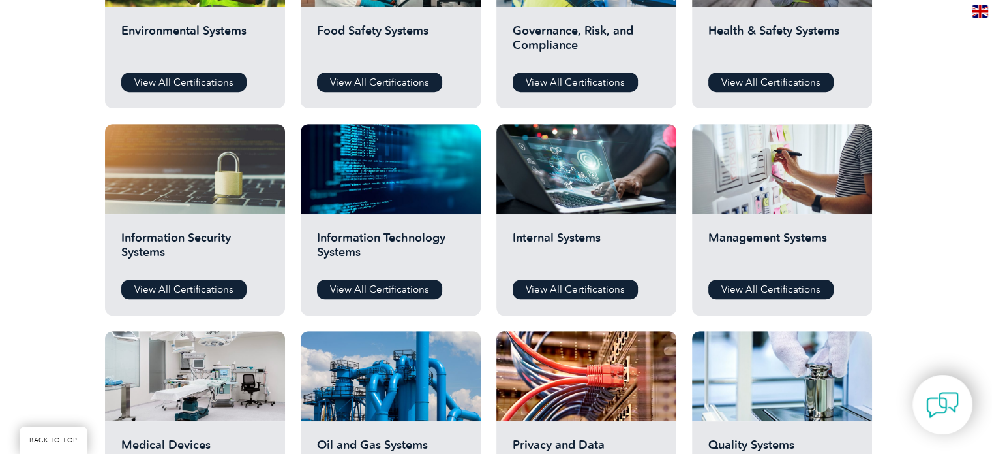
scroll to position [587, 0]
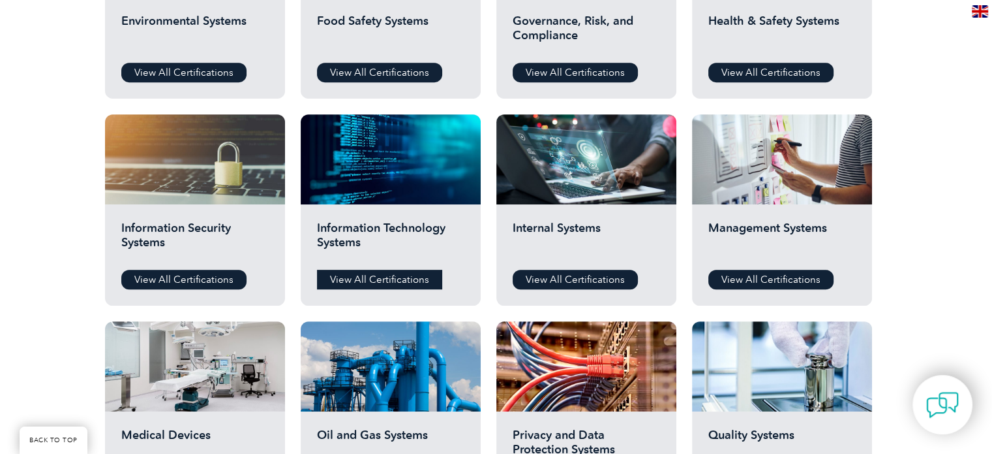
click at [389, 284] on link "View All Certifications" at bounding box center [379, 279] width 125 height 20
click at [194, 275] on link "View All Certifications" at bounding box center [183, 279] width 125 height 20
click at [781, 438] on h2 "Quality Systems" at bounding box center [782, 446] width 147 height 39
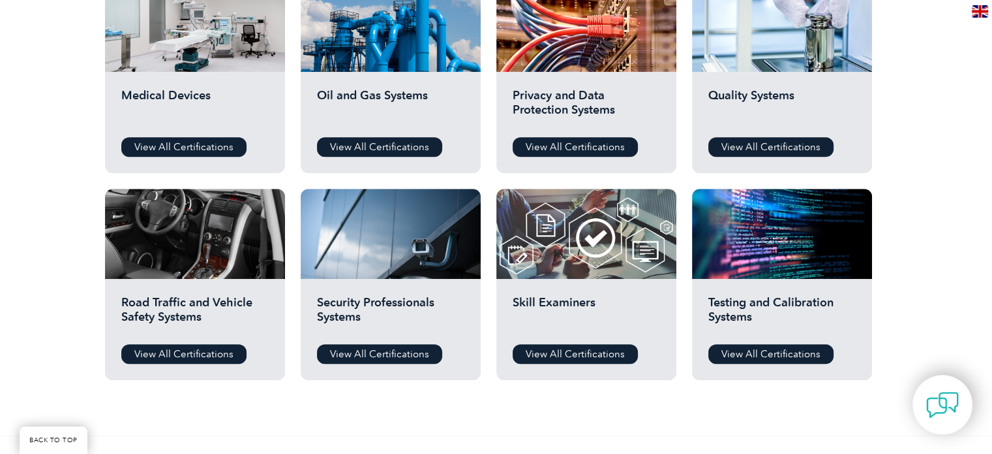
scroll to position [979, 0]
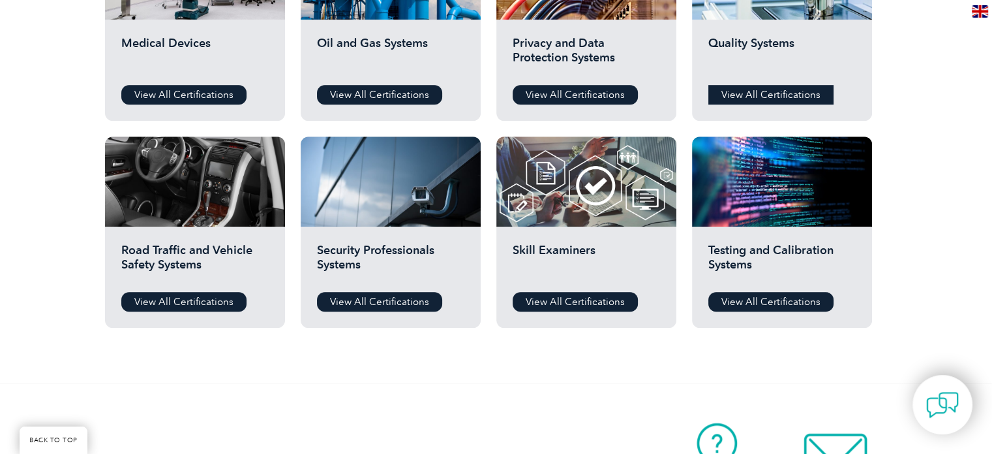
click at [760, 93] on link "View All Certifications" at bounding box center [771, 95] width 125 height 20
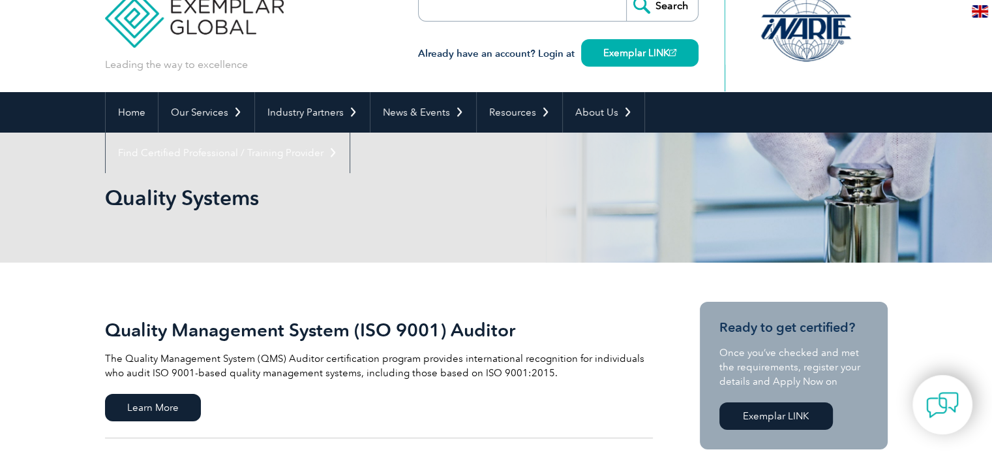
scroll to position [196, 0]
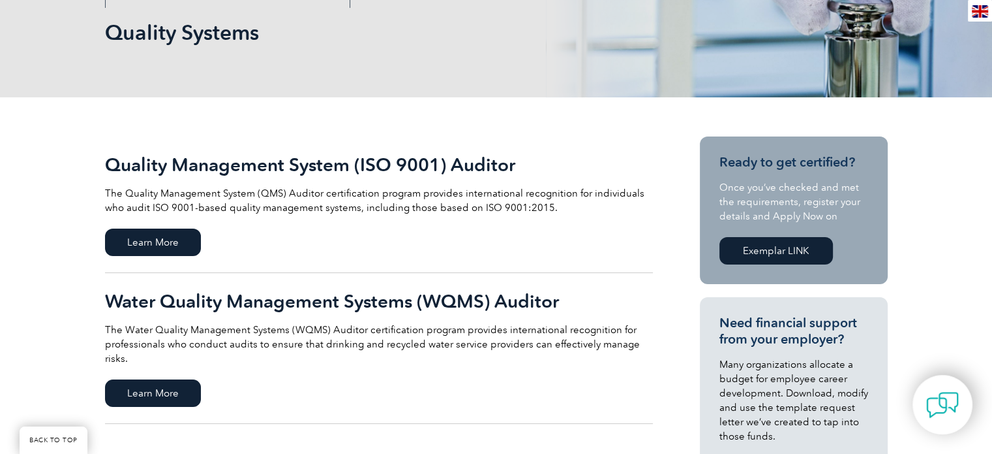
click at [149, 224] on link "Quality Management System (ISO 9001) Auditor The Quality Management System (QMS…" at bounding box center [379, 204] width 548 height 136
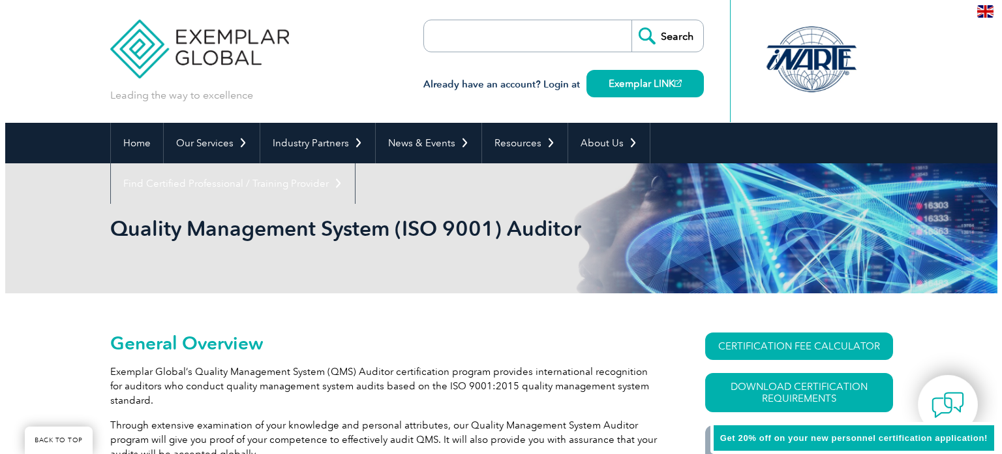
scroll to position [196, 0]
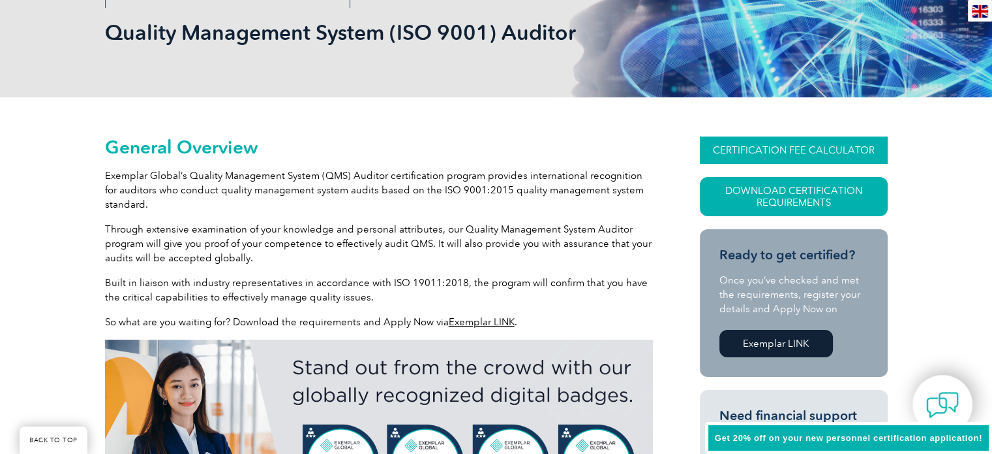
click at [766, 159] on link "CERTIFICATION FEE CALCULATOR" at bounding box center [794, 149] width 188 height 27
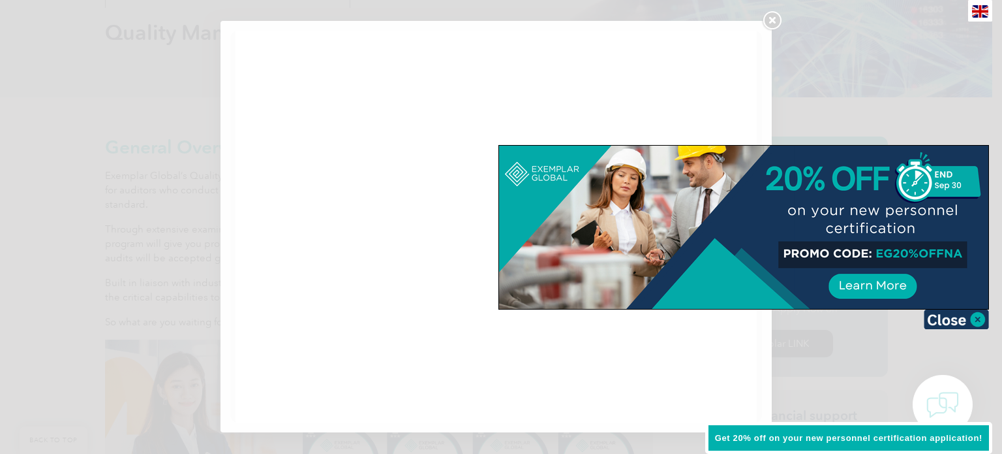
scroll to position [0, 0]
click at [981, 318] on img at bounding box center [956, 319] width 65 height 20
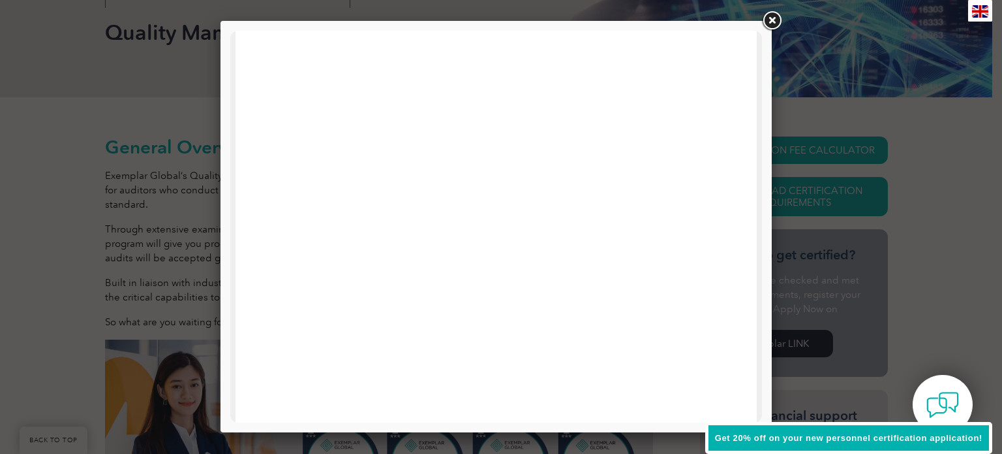
click at [848, 91] on div at bounding box center [501, 227] width 1002 height 454
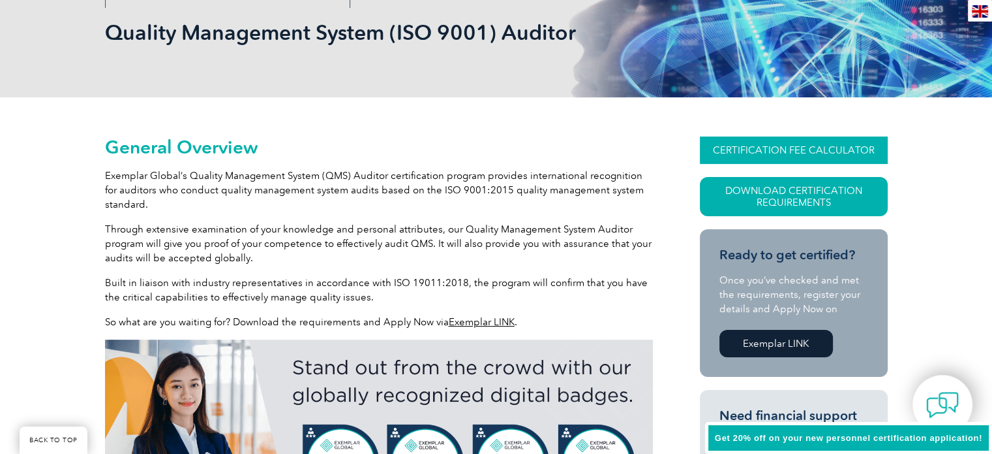
click at [793, 156] on link "CERTIFICATION FEE CALCULATOR" at bounding box center [794, 149] width 188 height 27
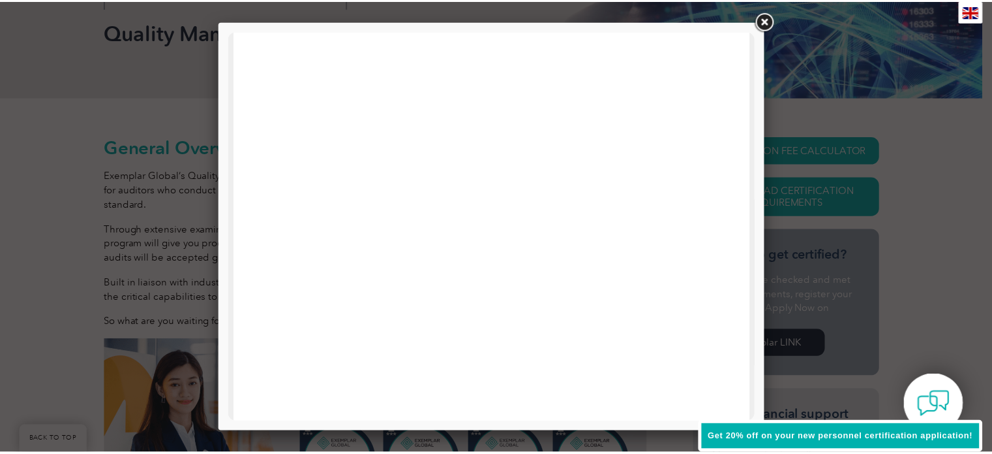
scroll to position [392, 0]
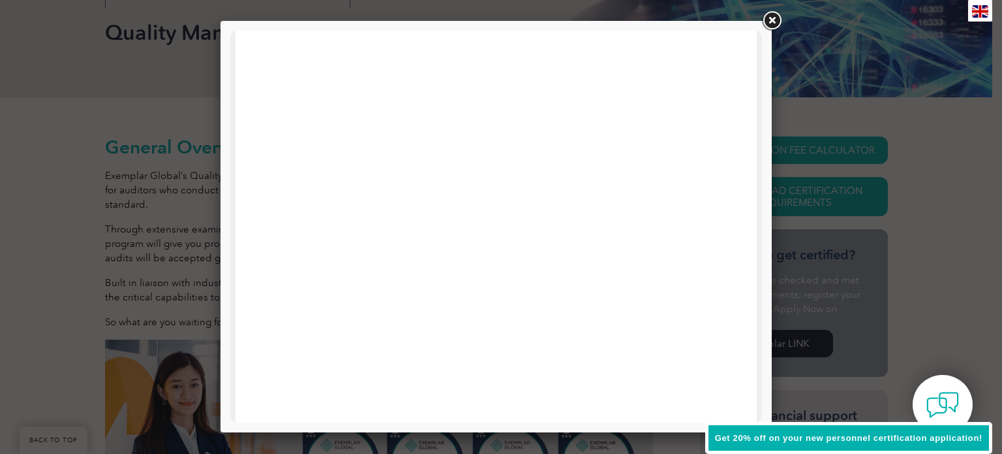
click at [769, 12] on link at bounding box center [771, 20] width 23 height 23
